Goal: Task Accomplishment & Management: Manage account settings

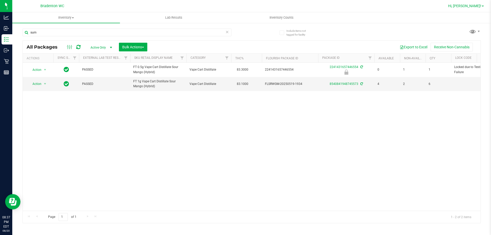
type input "sum"
click at [476, 6] on span "Hi, [PERSON_NAME]!" at bounding box center [464, 6] width 33 height 4
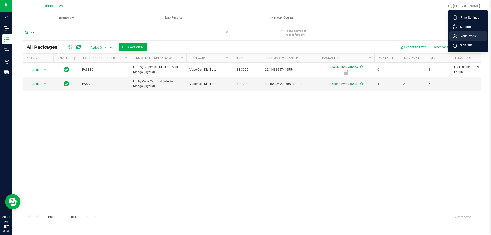
click at [468, 37] on span "Your Profile" at bounding box center [466, 35] width 19 height 5
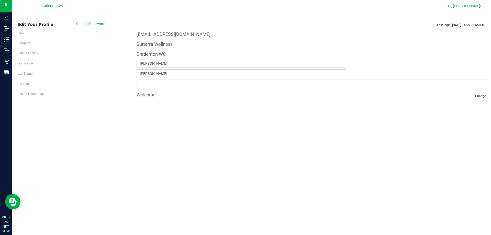
click at [482, 6] on span at bounding box center [483, 6] width 2 height 1
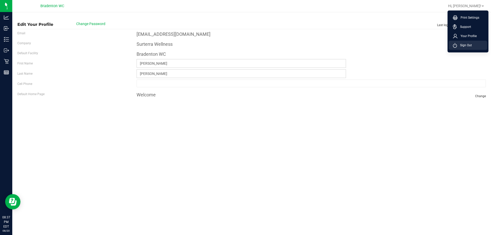
click at [459, 45] on span "Sign Out" at bounding box center [464, 45] width 15 height 5
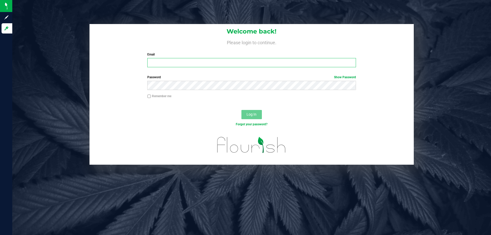
click at [178, 63] on input "Email" at bounding box center [251, 62] width 208 height 9
type input "[EMAIL_ADDRESS][DOMAIN_NAME]"
click at [249, 114] on span "Log In" at bounding box center [251, 114] width 10 height 4
